Goal: Information Seeking & Learning: Learn about a topic

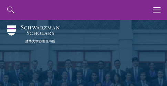
select select "Select Country"
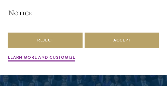
click at [115, 28] on div "× Notice We and selected third parties use cookies or similar technologies for …" at bounding box center [83, 36] width 161 height 66
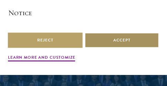
click at [114, 33] on button "Accept" at bounding box center [122, 39] width 75 height 15
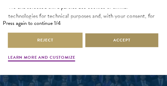
click at [110, 38] on button "Accept" at bounding box center [122, 39] width 75 height 15
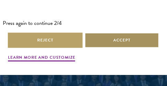
click at [101, 39] on button "Accept" at bounding box center [122, 39] width 75 height 15
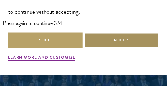
click at [101, 39] on button "Accept" at bounding box center [122, 39] width 75 height 15
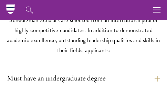
scroll to position [1376, 0]
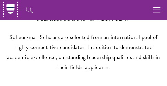
click at [9, 9] on icon at bounding box center [10, 9] width 8 height 3
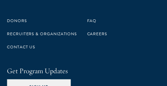
scroll to position [2118, 0]
